Goal: Task Accomplishment & Management: Use online tool/utility

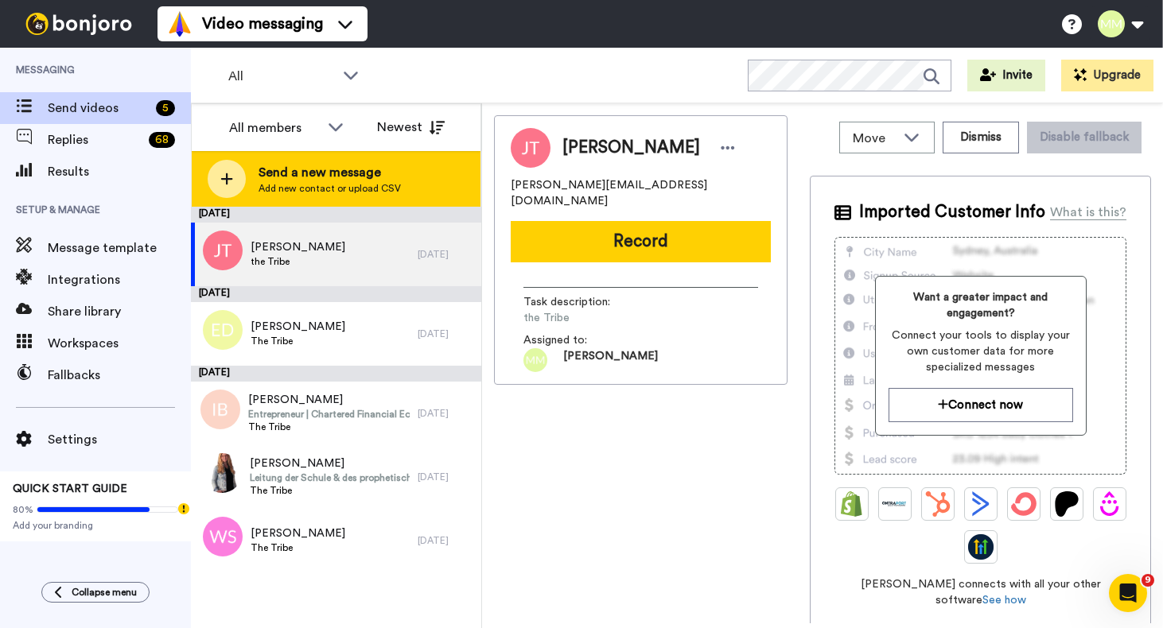
click at [224, 190] on div at bounding box center [227, 179] width 38 height 38
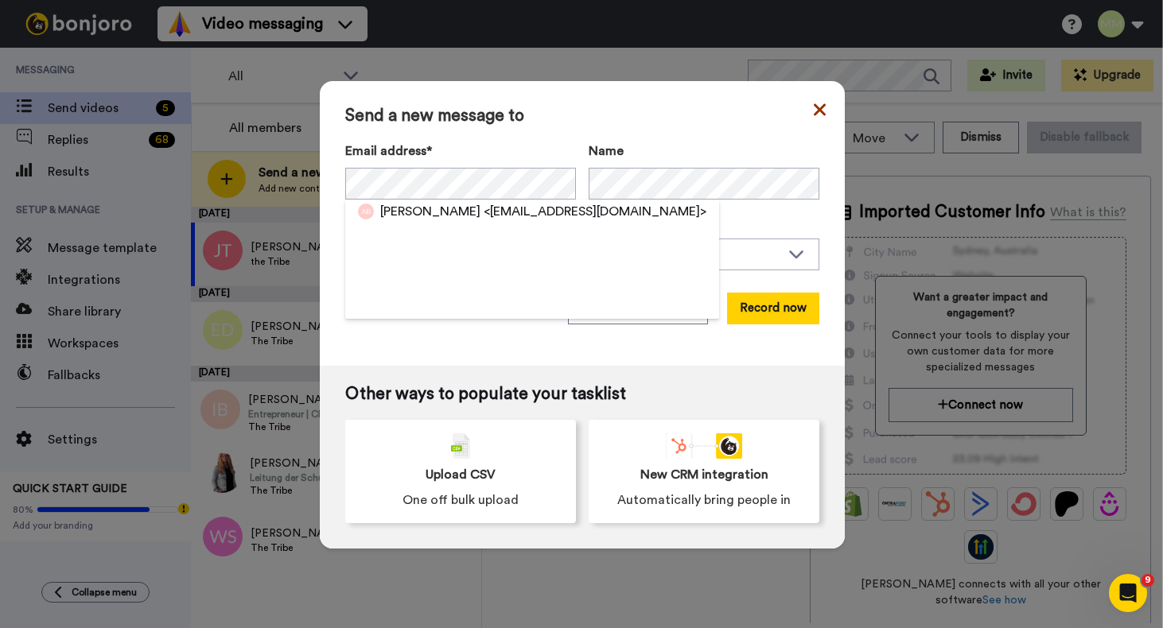
click at [814, 115] on icon at bounding box center [820, 109] width 12 height 19
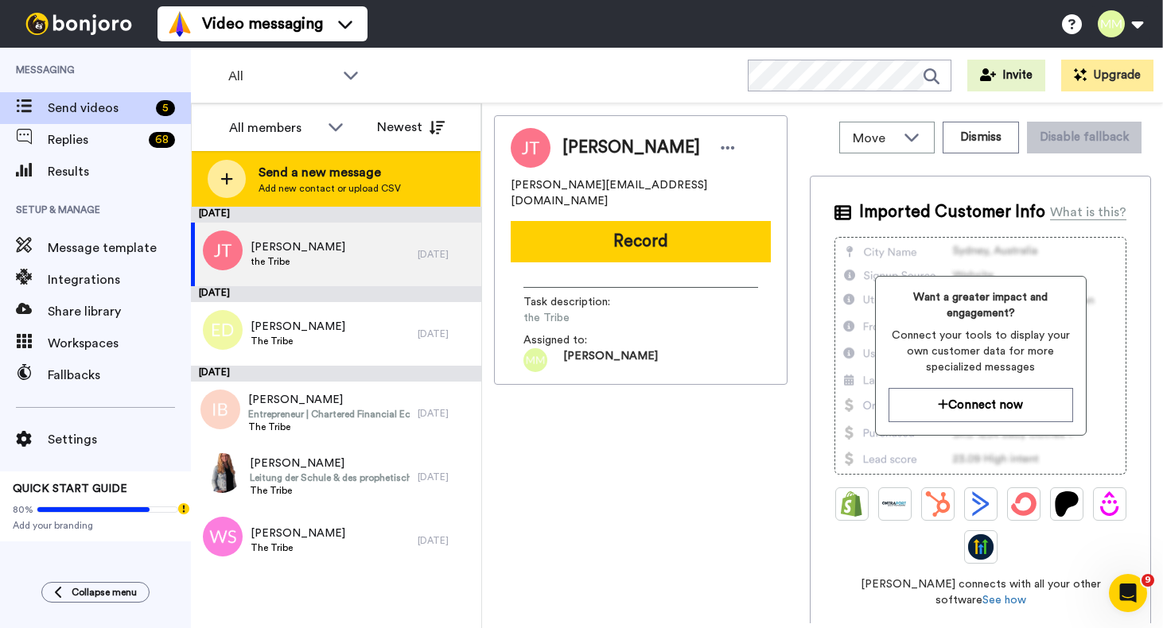
click at [231, 185] on icon at bounding box center [226, 179] width 13 height 14
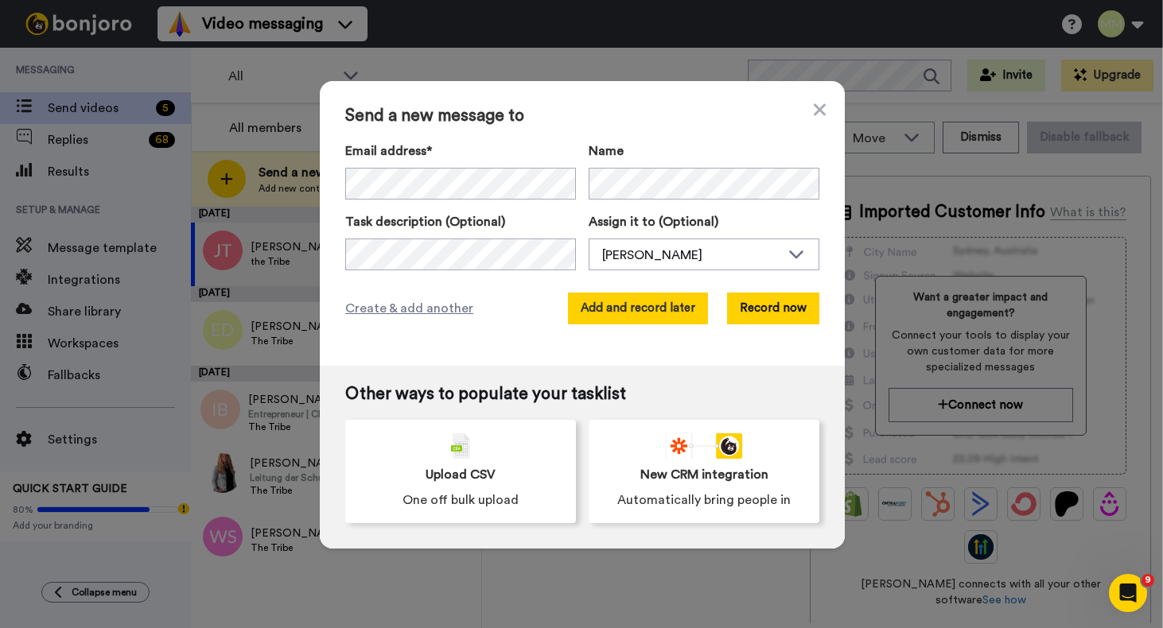
click at [601, 312] on button "Add and record later" at bounding box center [638, 309] width 140 height 32
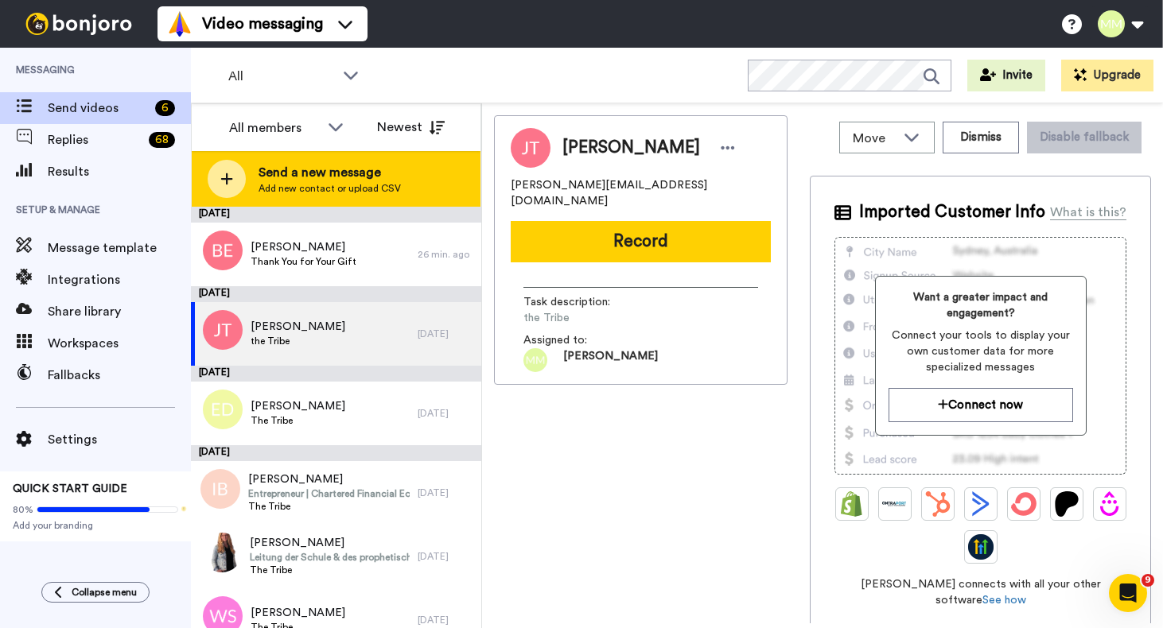
click at [226, 174] on icon at bounding box center [227, 179] width 12 height 12
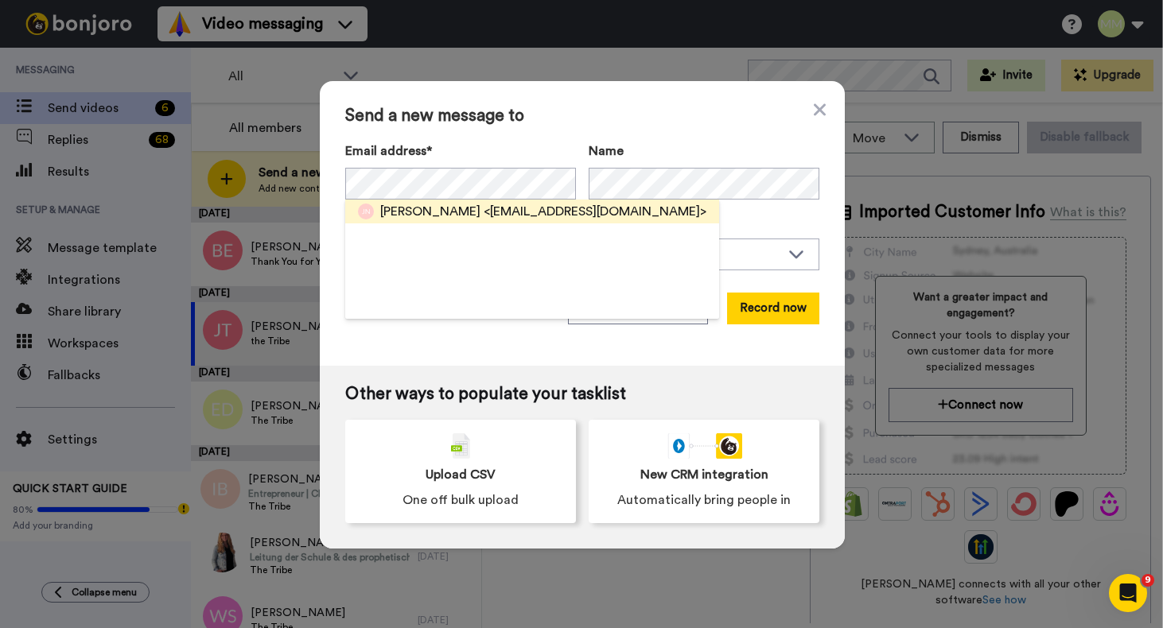
click at [484, 215] on span "<[EMAIL_ADDRESS][DOMAIN_NAME]>" at bounding box center [595, 211] width 223 height 19
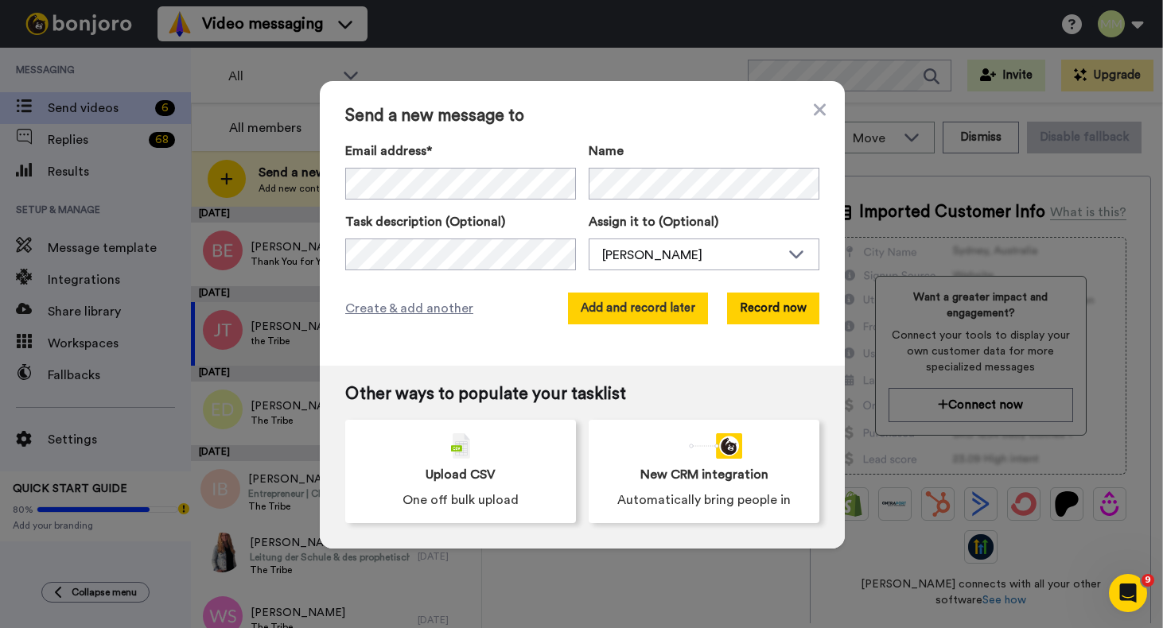
click at [644, 306] on button "Add and record later" at bounding box center [638, 309] width 140 height 32
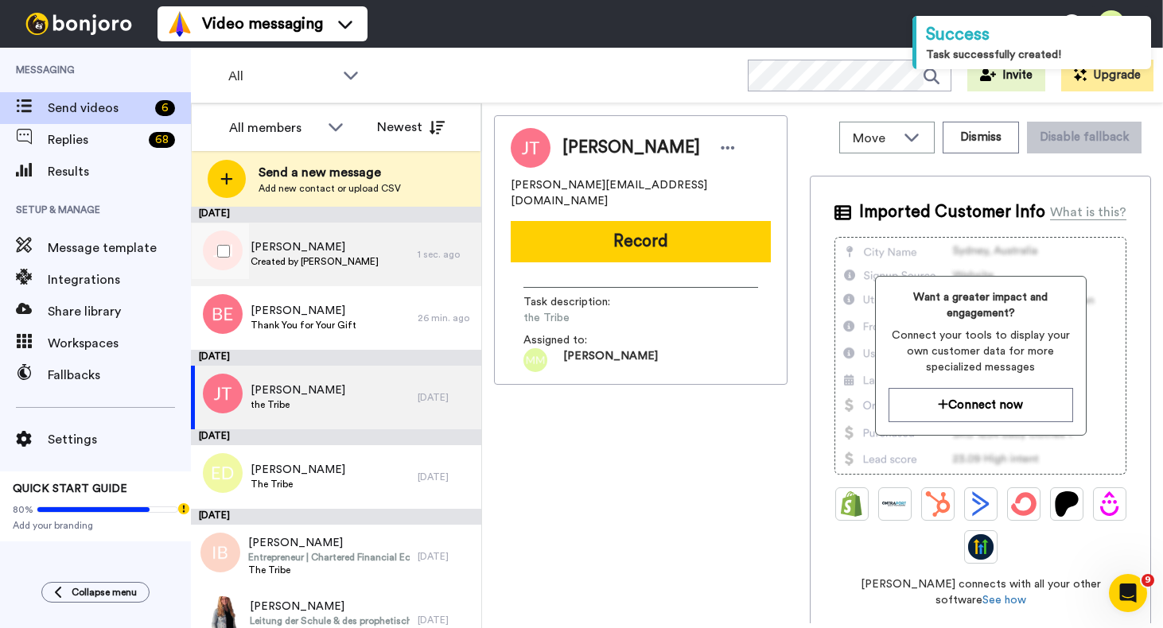
click at [325, 255] on span "Created by [PERSON_NAME]" at bounding box center [315, 261] width 128 height 13
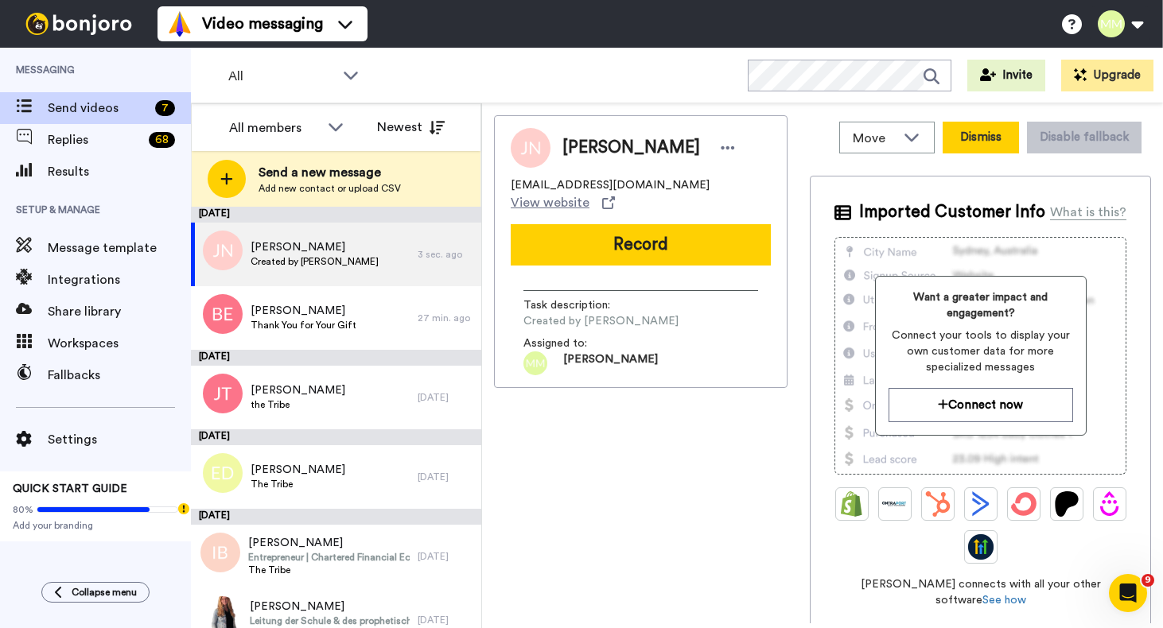
click at [974, 143] on button "Dismiss" at bounding box center [981, 138] width 76 height 32
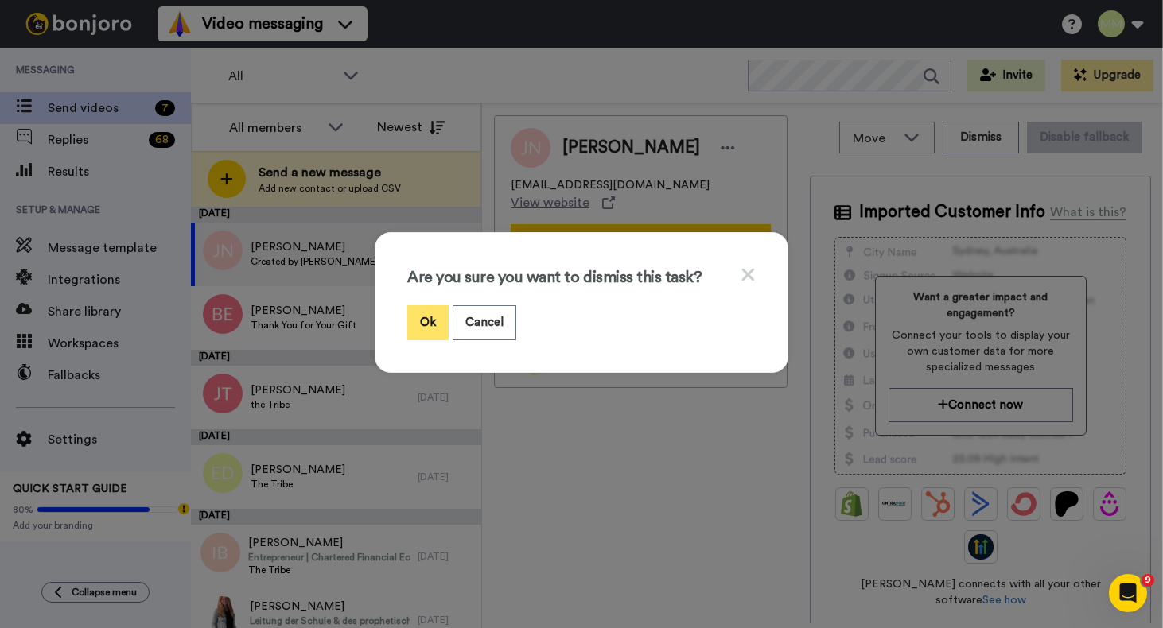
click at [423, 329] on button "Ok" at bounding box center [427, 322] width 41 height 34
